Goal: Task Accomplishment & Management: Use online tool/utility

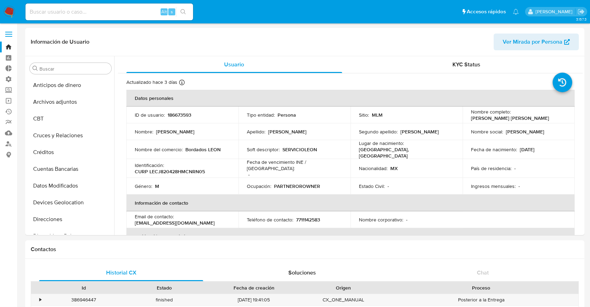
select select "10"
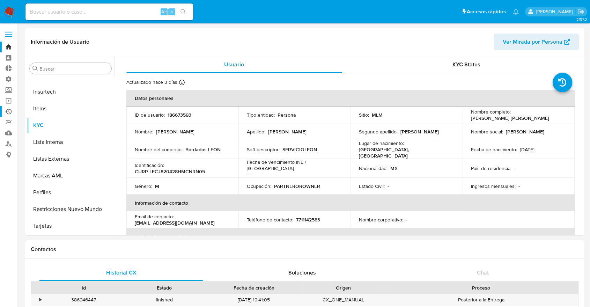
click at [8, 115] on link "Ejecuciones automáticas" at bounding box center [41, 111] width 83 height 11
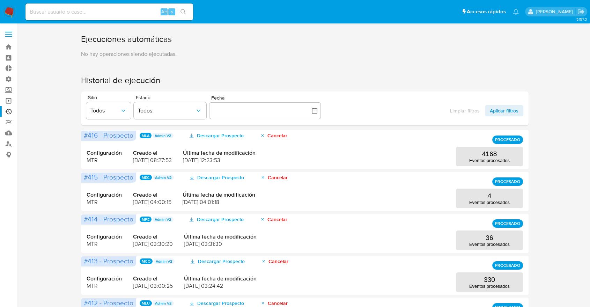
click at [8, 98] on link "Operaciones masivas" at bounding box center [41, 100] width 83 height 11
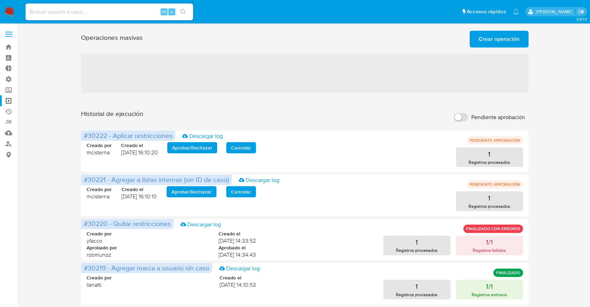
click at [567, 107] on div "Operaciones masivas Crear operación Sólo puede haber hasta un máximo de 5 opera…" at bounding box center [304, 309] width 559 height 563
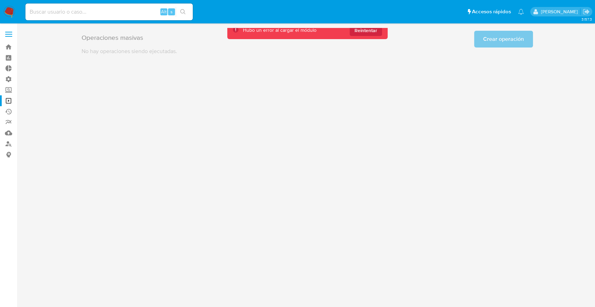
click at [590, 68] on html "Pausado Ver notificaciones Alt s Accesos rápidos Presiona las siguientes teclas…" at bounding box center [297, 153] width 595 height 307
click at [377, 30] on span "Reintentar" at bounding box center [366, 30] width 23 height 11
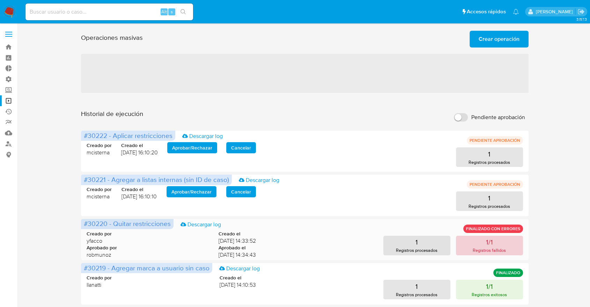
click at [477, 242] on button "1/1 Registros fallidos" at bounding box center [489, 245] width 67 height 20
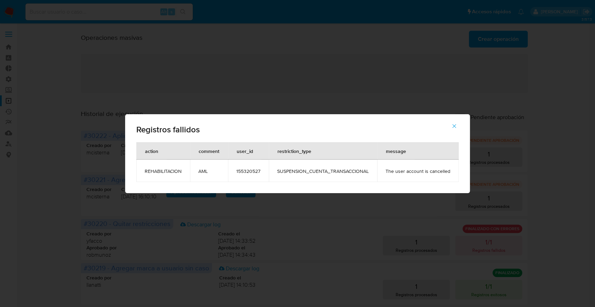
click at [455, 131] on span "button" at bounding box center [454, 125] width 6 height 15
